Goal: Information Seeking & Learning: Learn about a topic

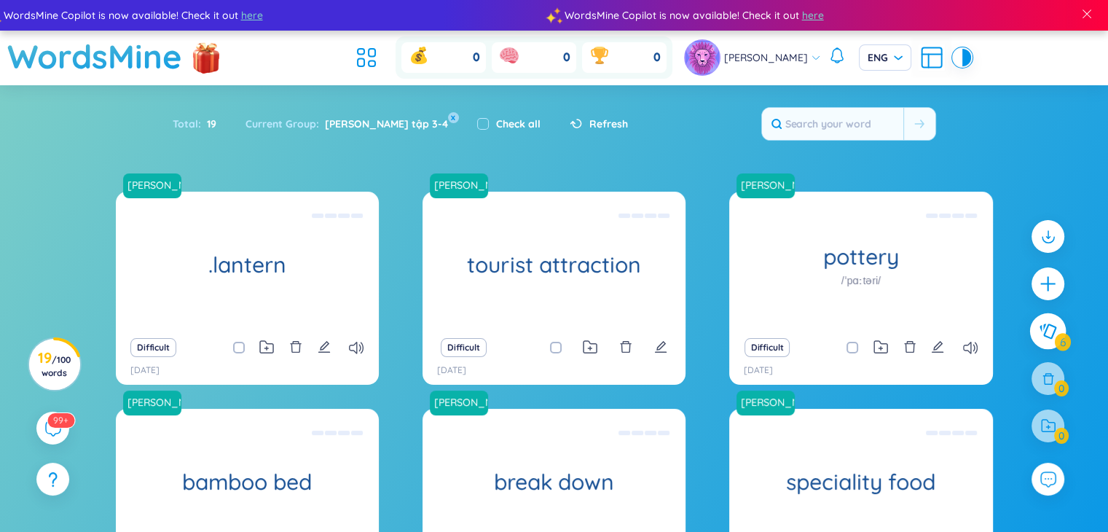
click at [1046, 330] on icon at bounding box center [1048, 331] width 17 height 15
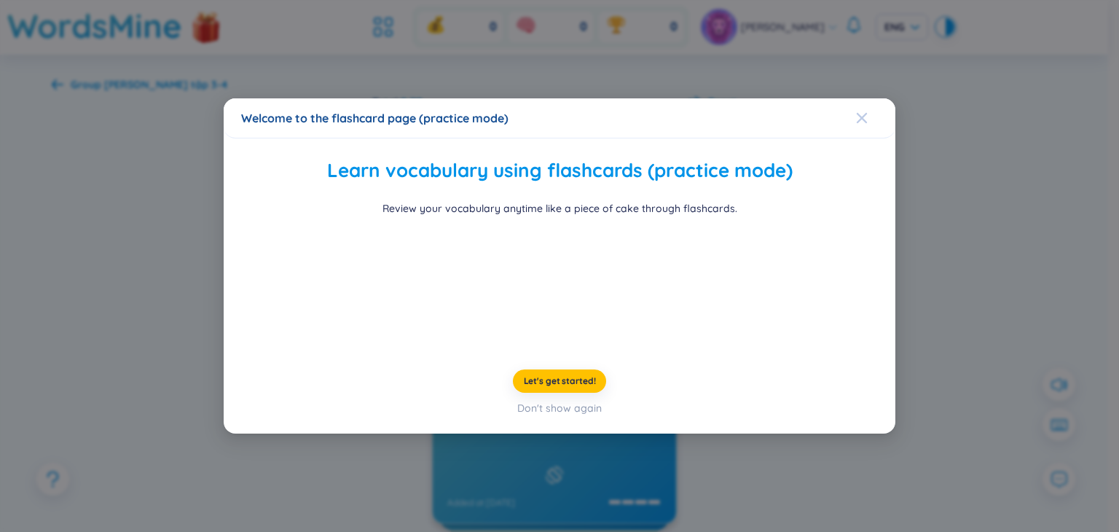
click at [869, 200] on div "Review your vocabulary anytime like a piece of cake through flashcards." at bounding box center [559, 270] width 637 height 140
click at [846, 110] on div "Welcome to the flashcard page (practice mode)" at bounding box center [559, 118] width 637 height 16
click at [856, 112] on icon "Close" at bounding box center [862, 118] width 12 height 12
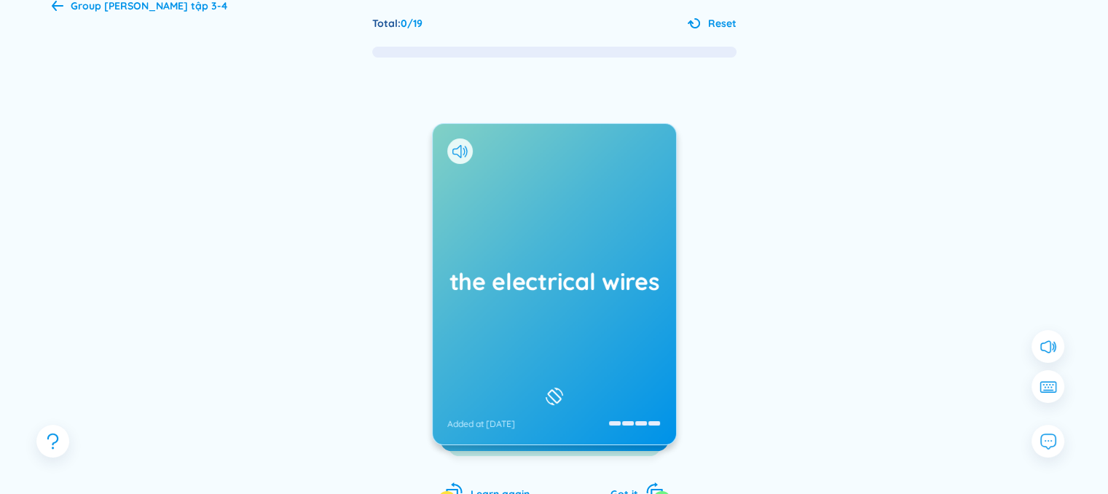
scroll to position [78, 0]
click at [456, 150] on icon at bounding box center [460, 152] width 15 height 13
click at [574, 308] on div "the electrical wires Added at [DATE]" at bounding box center [554, 285] width 243 height 321
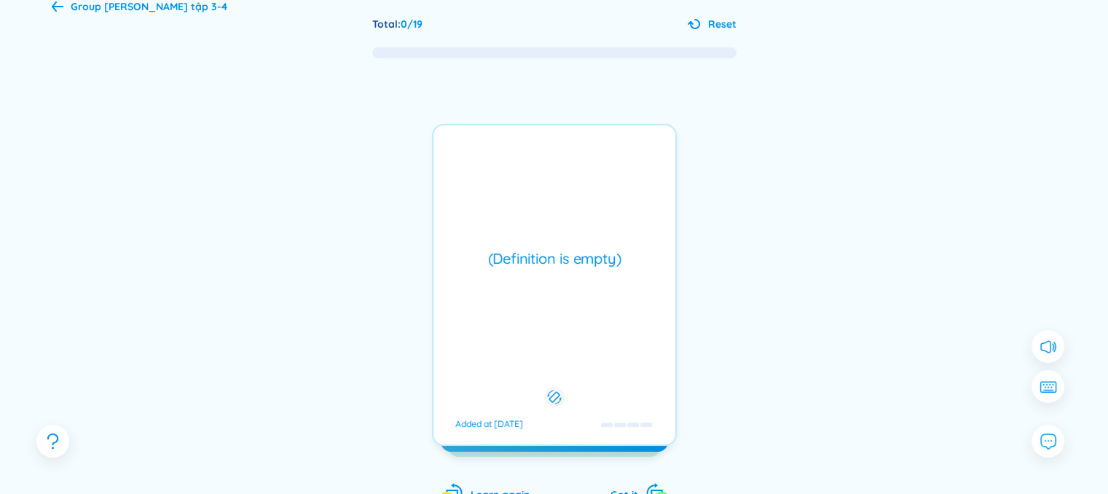
click at [574, 308] on div "(Definition is empty) Added at [DATE]" at bounding box center [554, 285] width 245 height 322
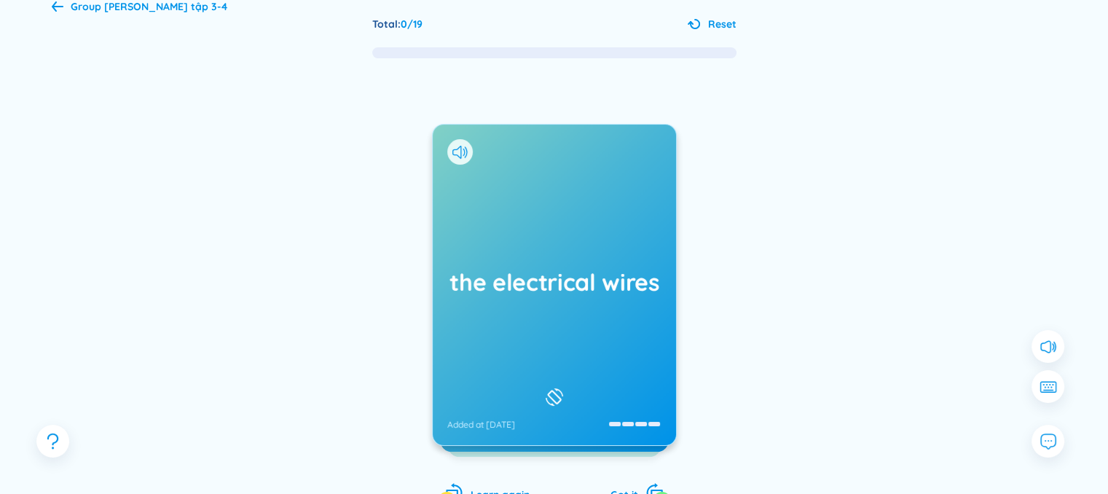
click at [531, 254] on div "the electrical wires Added at [DATE]" at bounding box center [554, 285] width 243 height 321
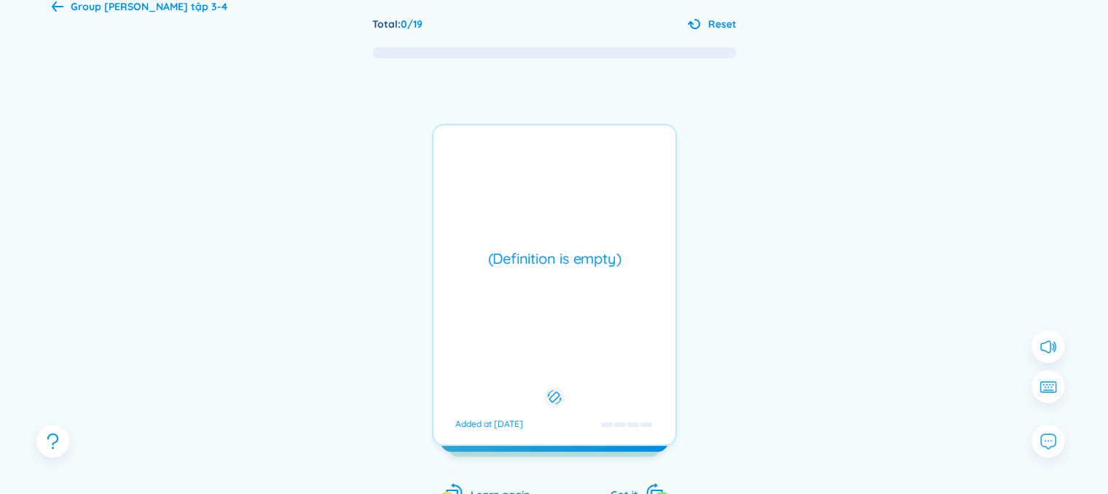
drag, startPoint x: 531, startPoint y: 254, endPoint x: 717, endPoint y: 274, distance: 187.6
click at [717, 274] on div "the electrical wires Added at [DATE] (Definition is empty) Added at [DATE] garb…" at bounding box center [555, 300] width 1006 height 480
click at [581, 257] on div "(Definition is empty)" at bounding box center [554, 258] width 227 height 20
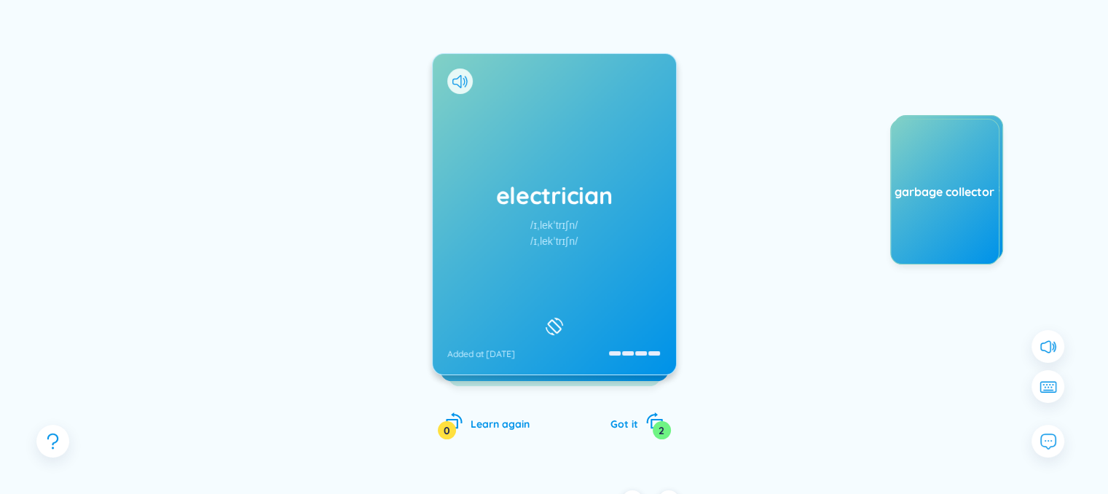
scroll to position [148, 0]
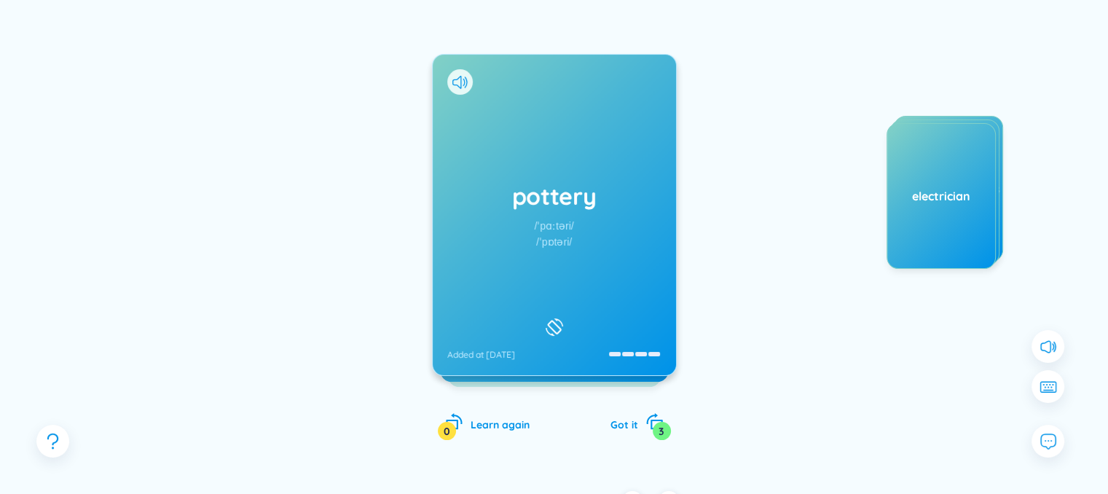
click at [582, 161] on div "pottery /ˈpɑːtəri/ /ˈpɒtəri/ Added at [DATE]" at bounding box center [554, 215] width 243 height 321
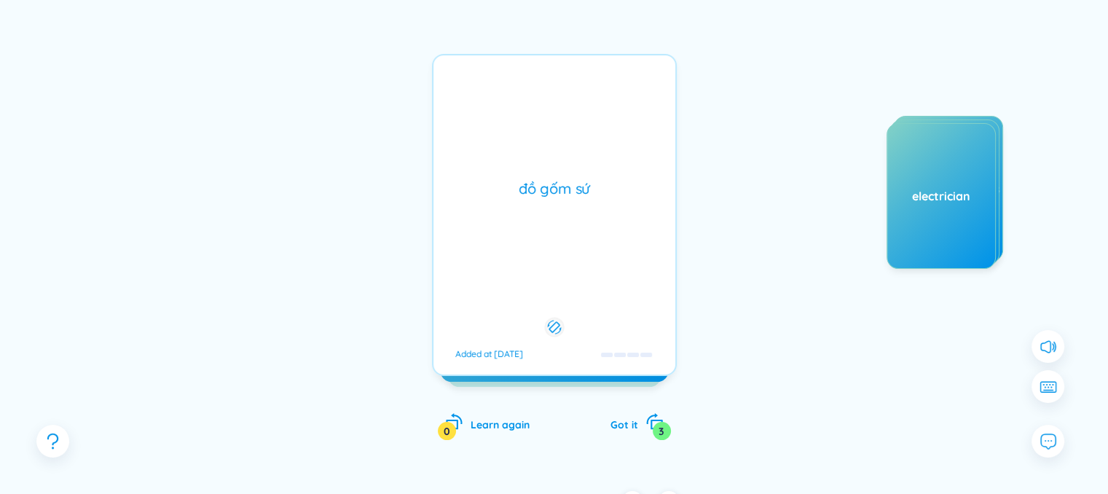
click at [582, 163] on div "đồ gốm sứ Added at [DATE]" at bounding box center [554, 215] width 245 height 322
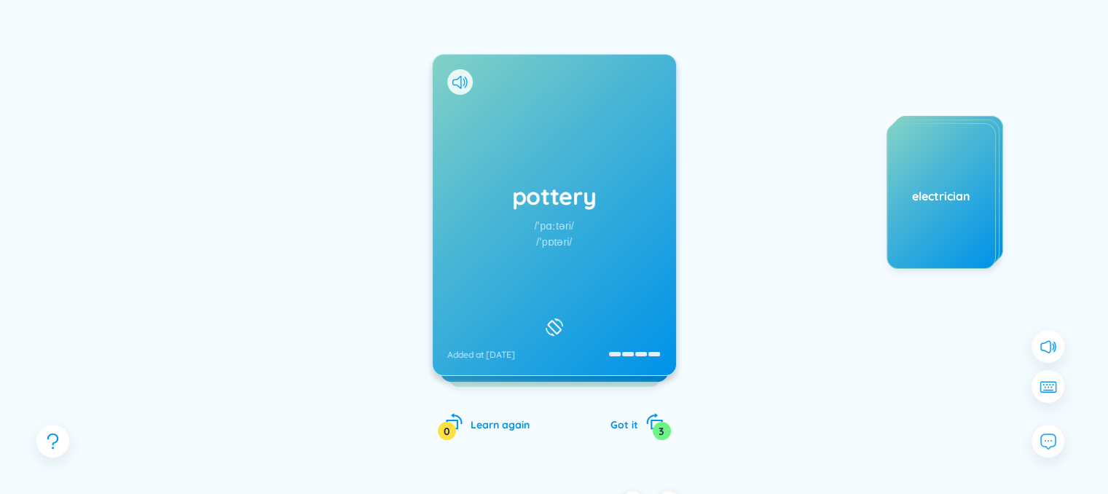
click at [582, 163] on div "pottery /ˈpɑːtəri/ /ˈpɒtəri/ Added at [DATE]" at bounding box center [554, 215] width 243 height 321
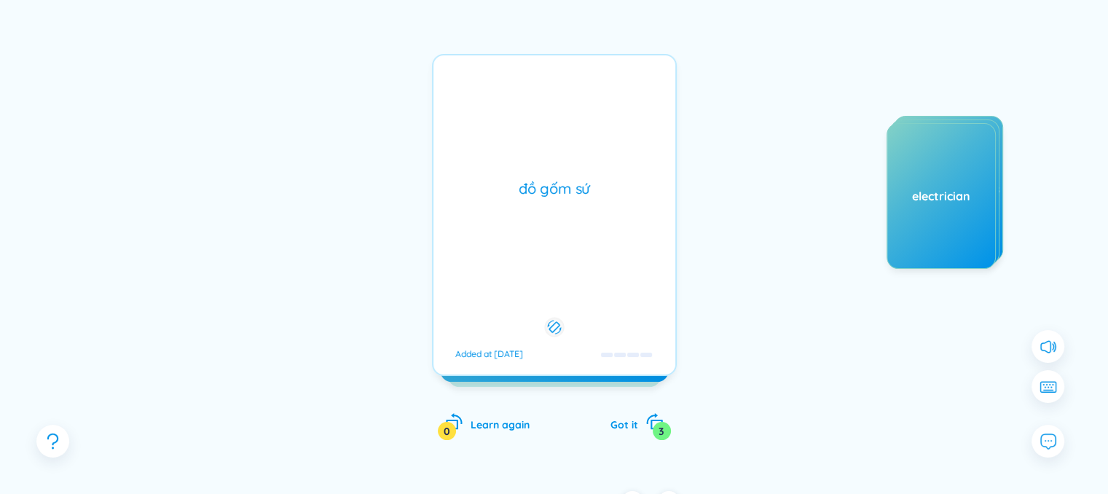
click at [570, 211] on div "đồ gốm sứ Added at [DATE]" at bounding box center [554, 215] width 245 height 322
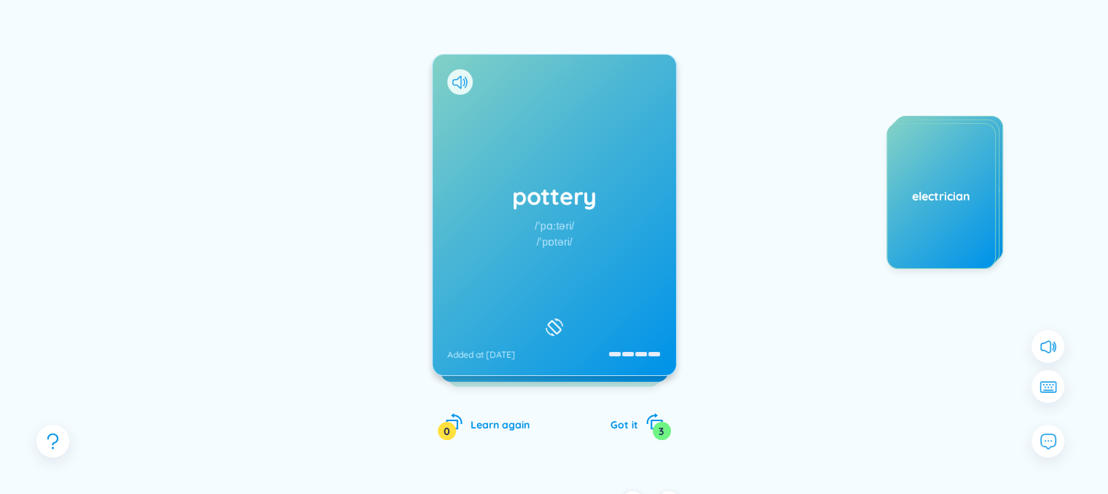
click at [570, 211] on h1 "pottery" at bounding box center [554, 196] width 214 height 32
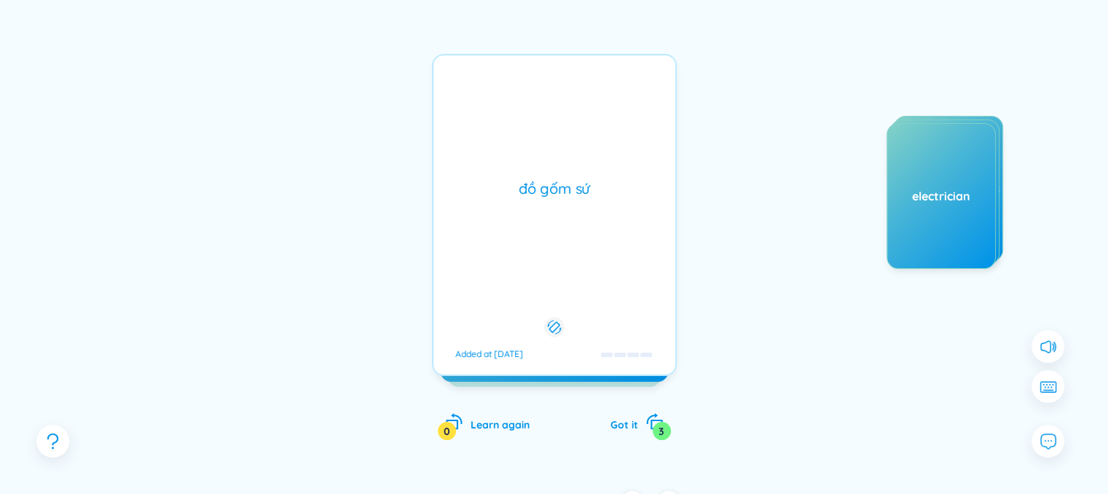
click at [609, 186] on div "đồ gốm sứ" at bounding box center [554, 189] width 227 height 20
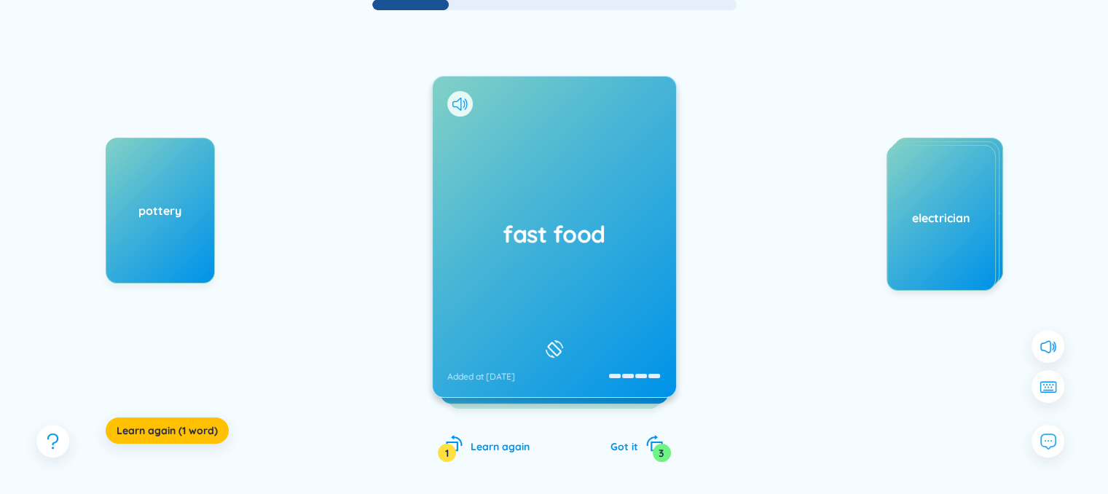
scroll to position [137, 0]
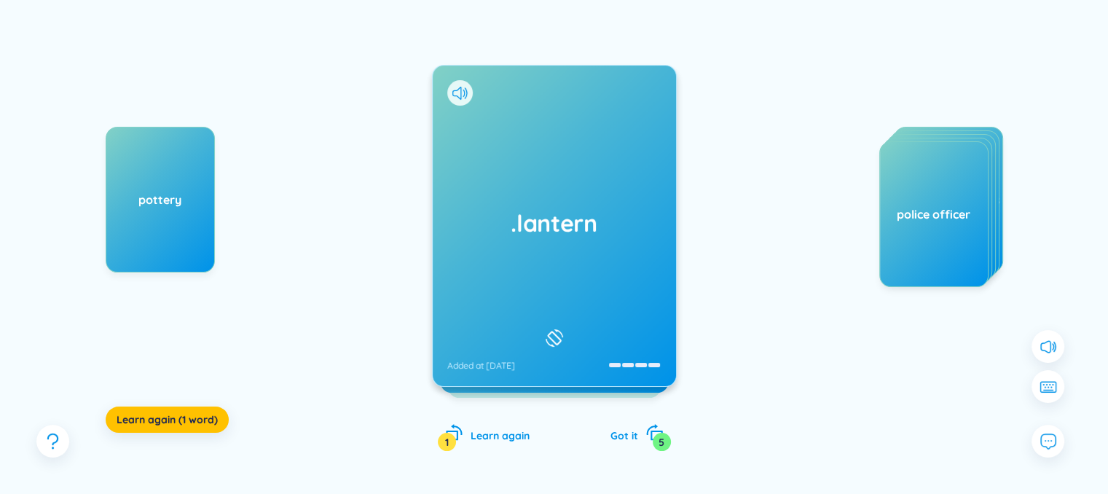
click at [523, 216] on h1 ".lantern" at bounding box center [554, 223] width 214 height 32
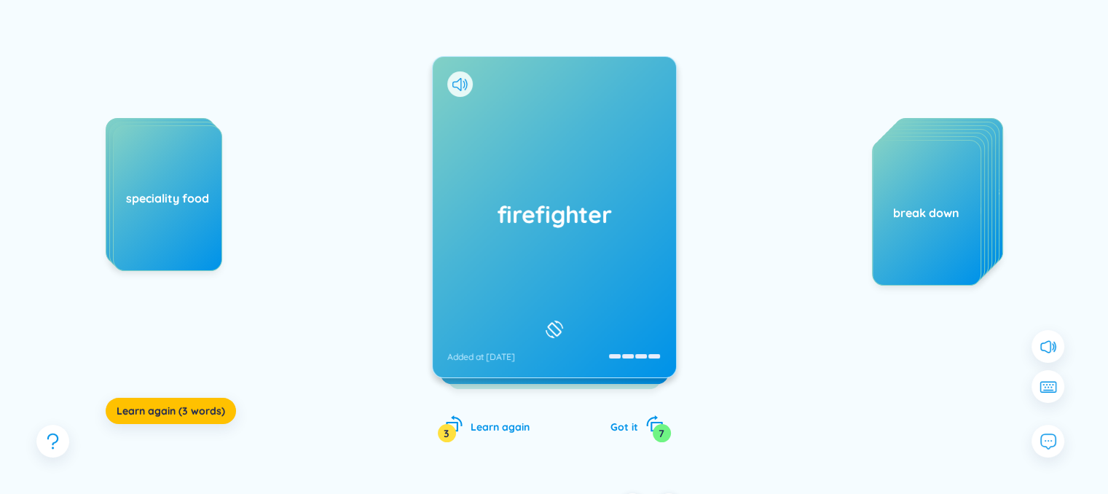
scroll to position [141, 0]
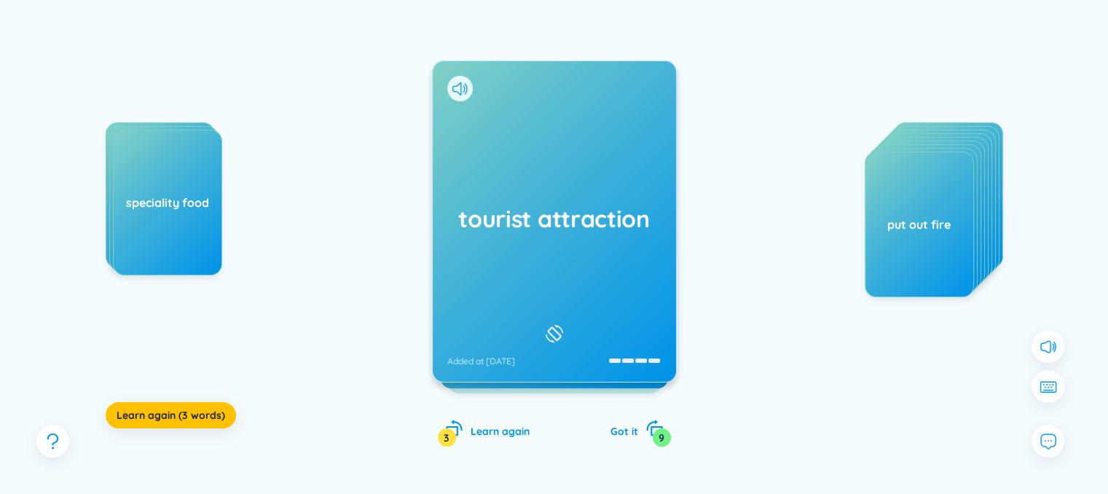
click at [604, 215] on h1 "tourist attraction" at bounding box center [554, 219] width 214 height 32
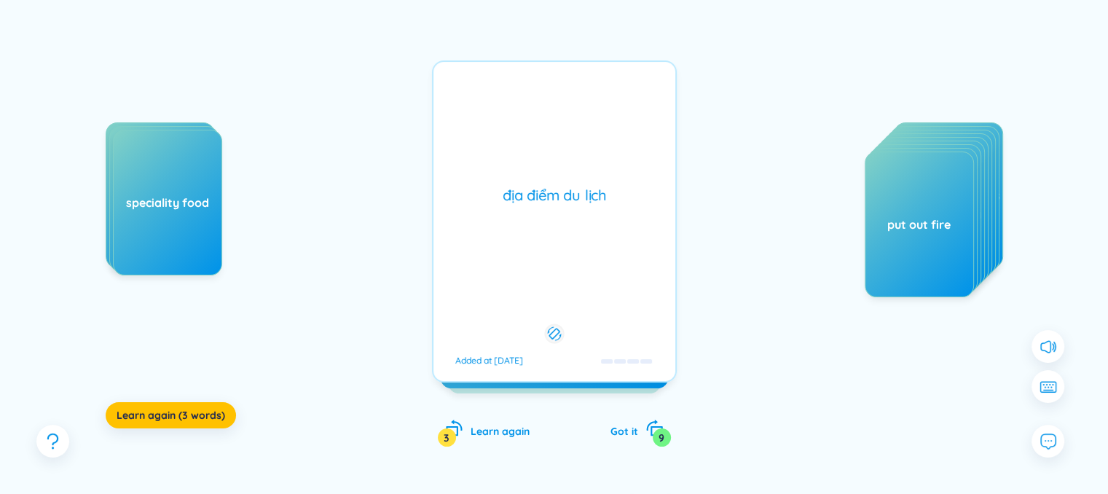
click at [604, 214] on div "địa điểm du lịch Added at [DATE]" at bounding box center [554, 221] width 245 height 322
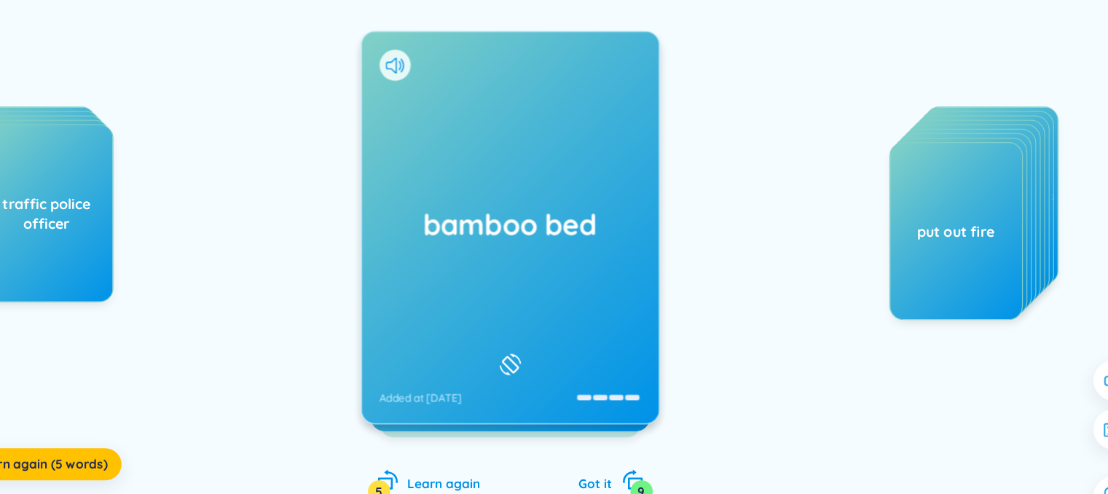
click at [538, 229] on h1 "bamboo bed" at bounding box center [554, 219] width 214 height 32
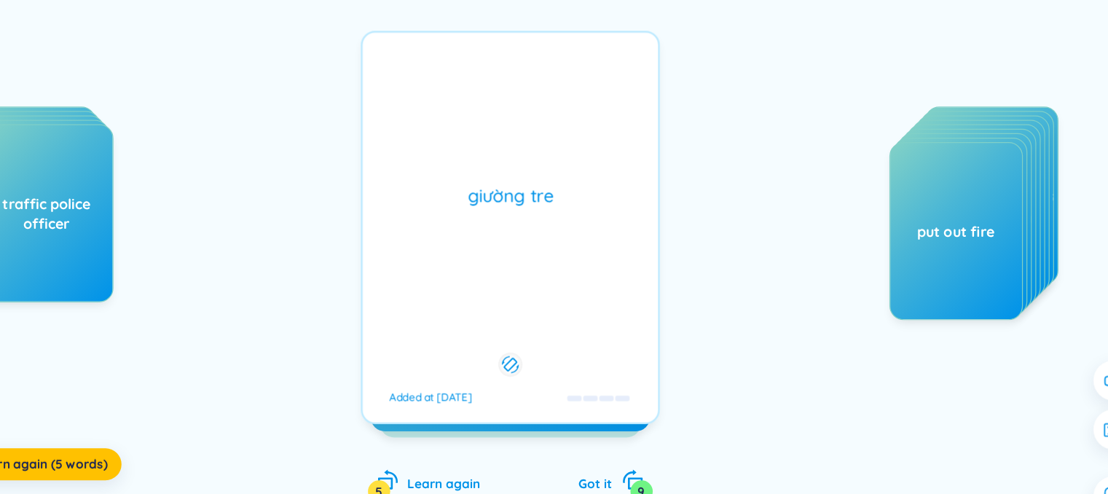
click at [536, 227] on div "giường tre Added at [DATE]" at bounding box center [554, 221] width 245 height 322
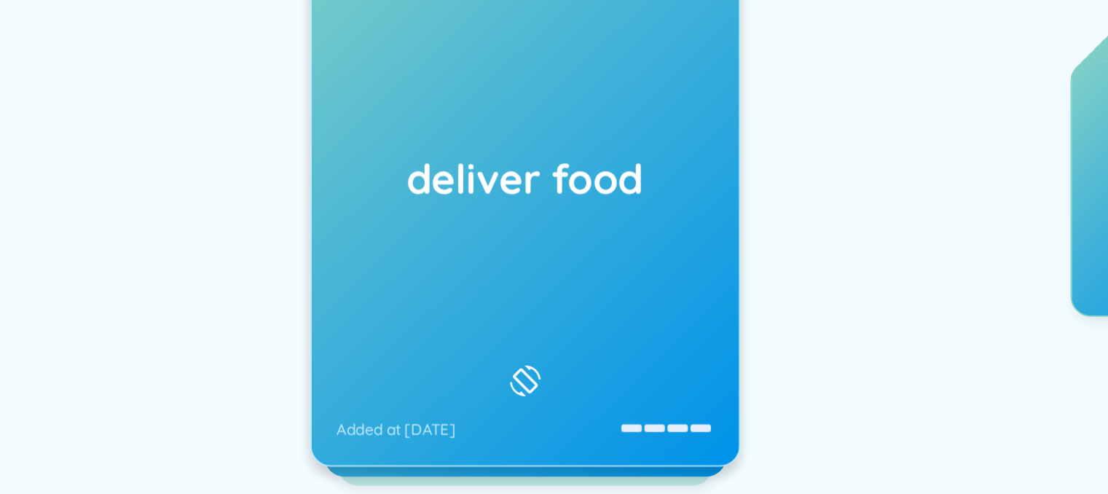
scroll to position [137, 0]
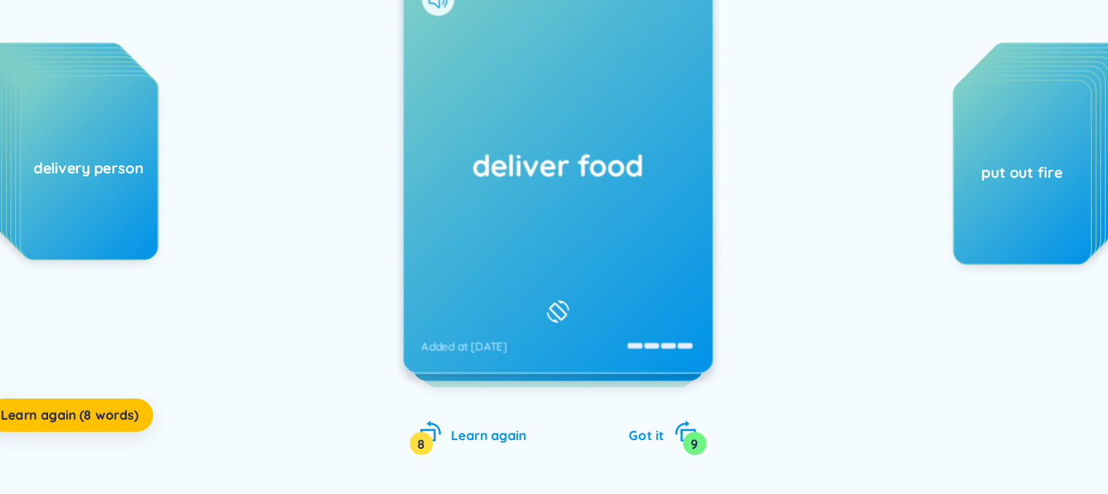
click at [587, 238] on h1 "deliver food" at bounding box center [554, 223] width 214 height 32
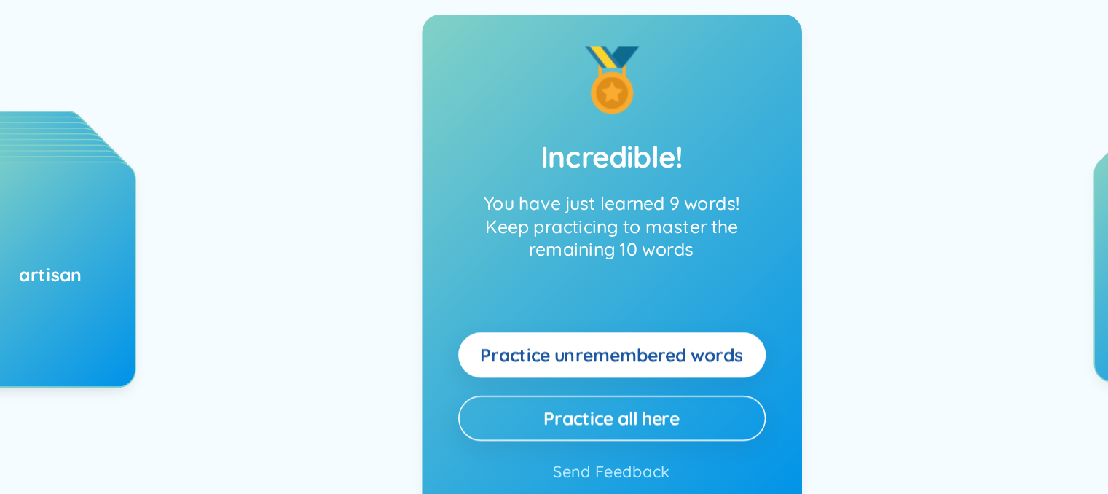
click at [571, 287] on span "Practice unremembered words" at bounding box center [554, 284] width 170 height 16
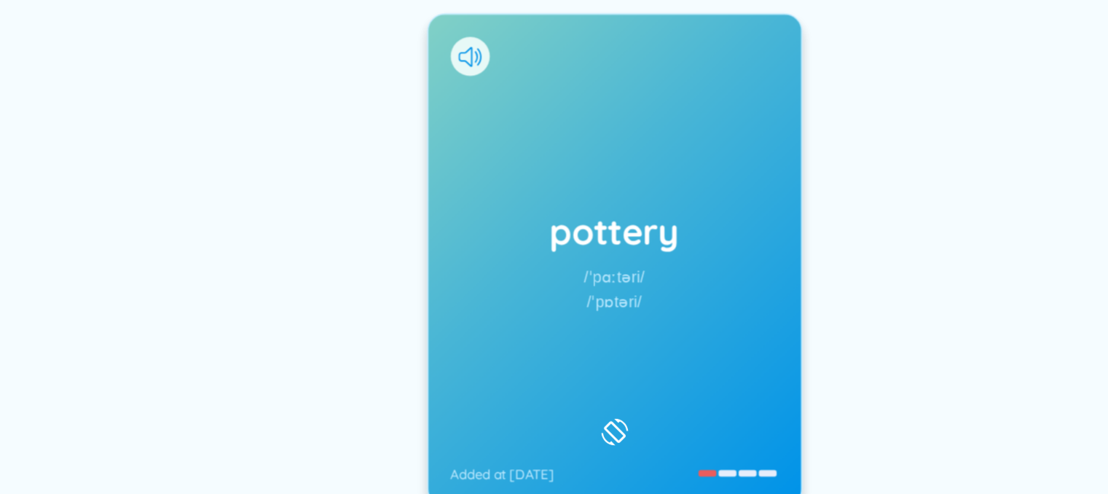
click at [549, 257] on div "/ˈpɒtəri/" at bounding box center [554, 253] width 36 height 16
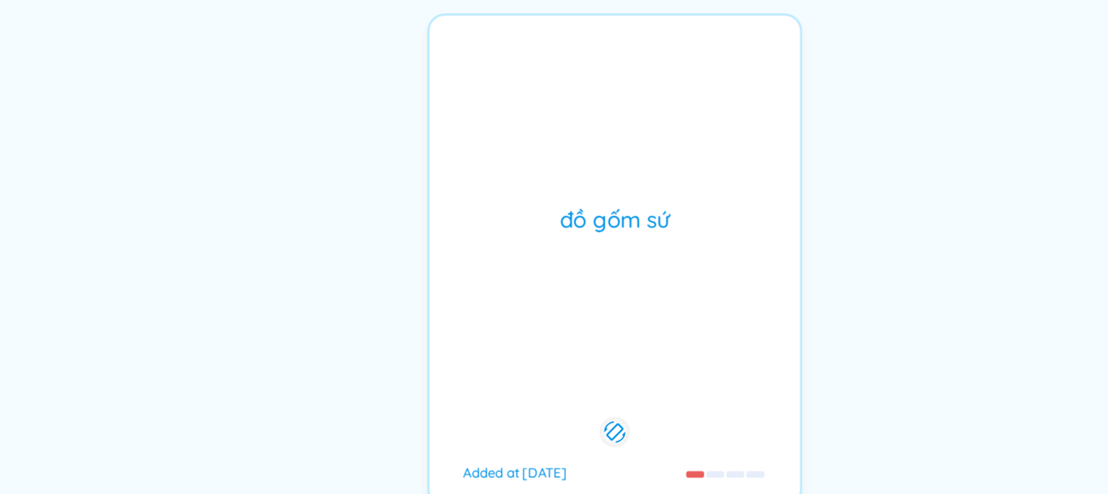
click at [549, 257] on div "đồ gốm sứ Added at [DATE]" at bounding box center [554, 226] width 245 height 322
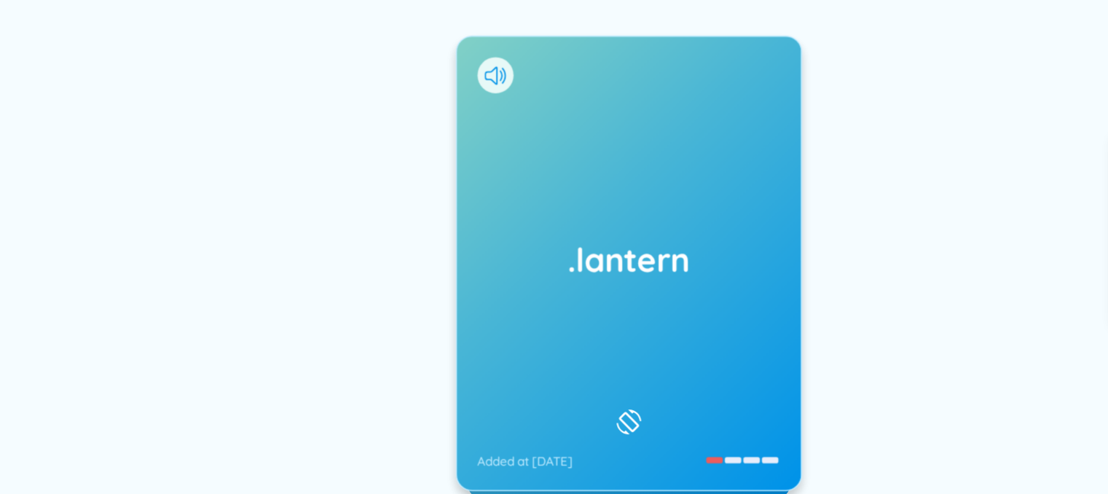
click at [575, 247] on div ".lantern Added at [DATE]" at bounding box center [554, 226] width 243 height 321
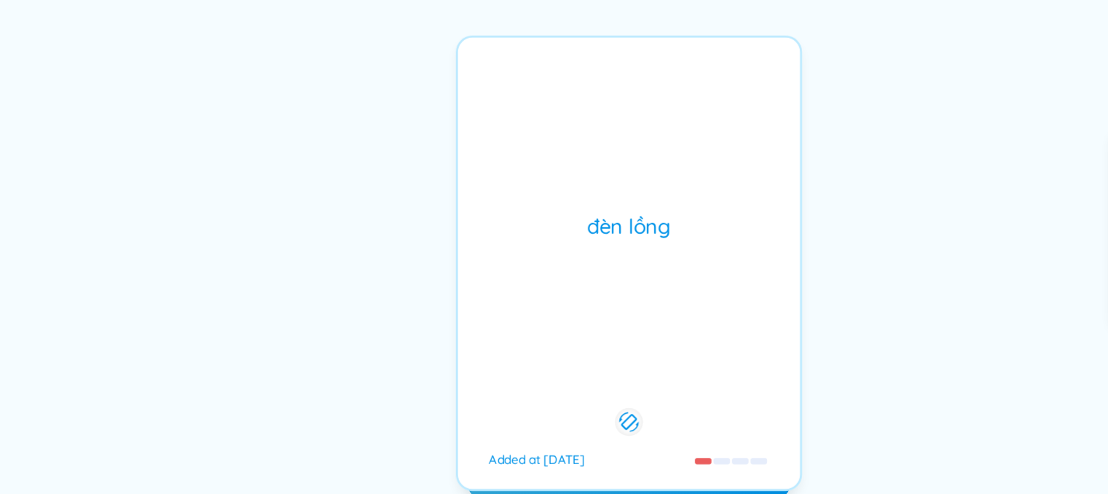
click at [576, 245] on div "đèn lồng Added at [DATE]" at bounding box center [554, 226] width 245 height 322
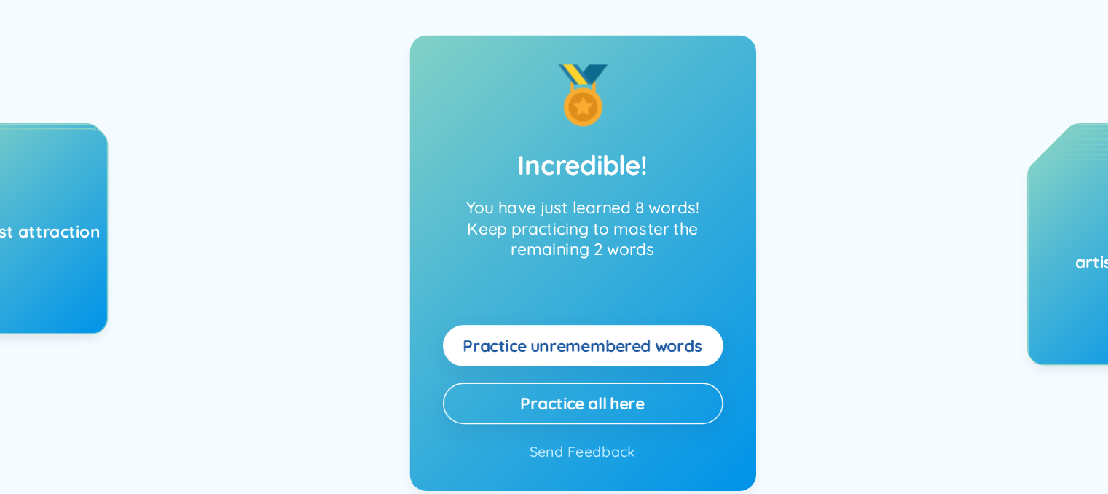
click at [538, 276] on span "Practice unremembered words" at bounding box center [554, 284] width 170 height 16
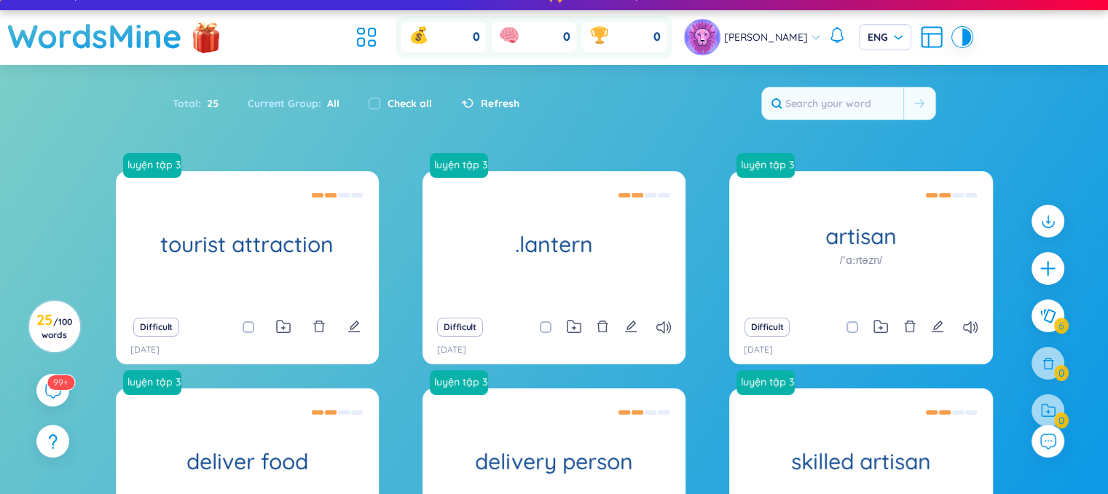
scroll to position [20, 0]
